Goal: Find specific page/section: Find specific page/section

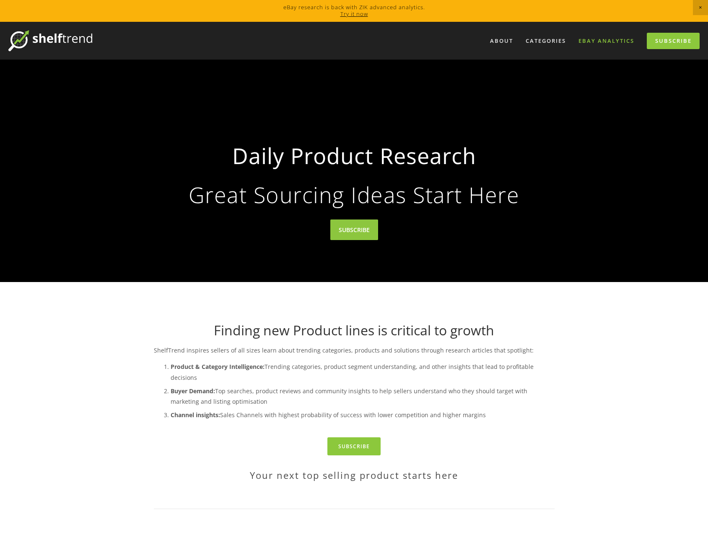
click at [603, 45] on link "eBay Analytics" at bounding box center [606, 41] width 67 height 14
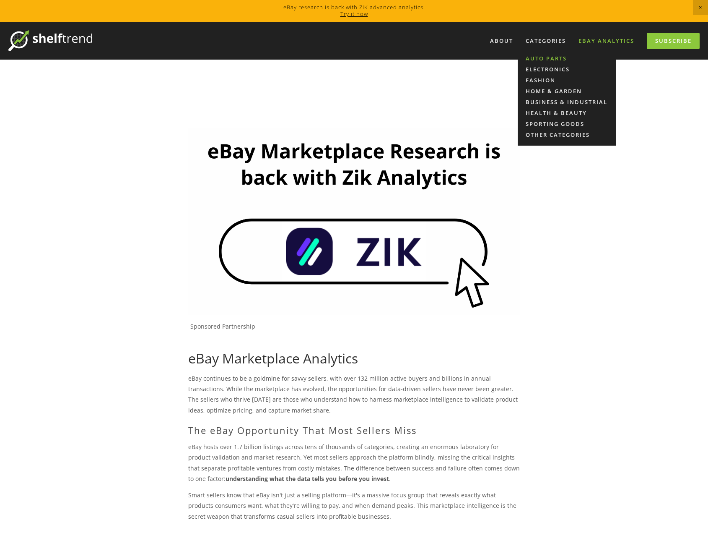
click at [546, 56] on link "Auto Parts" at bounding box center [567, 58] width 98 height 11
